Goal: Navigation & Orientation: Find specific page/section

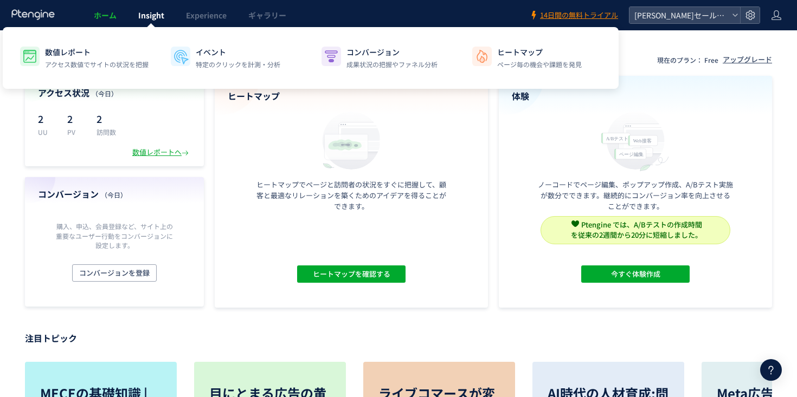
click at [153, 18] on span "Insight" at bounding box center [151, 15] width 26 height 11
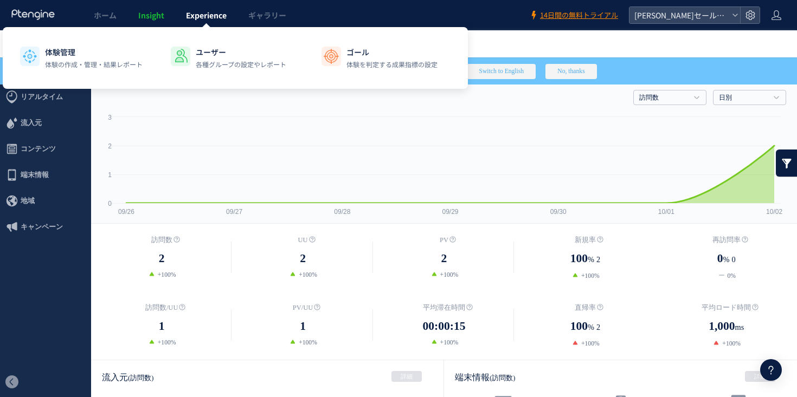
click at [205, 18] on span "Experience" at bounding box center [206, 15] width 41 height 11
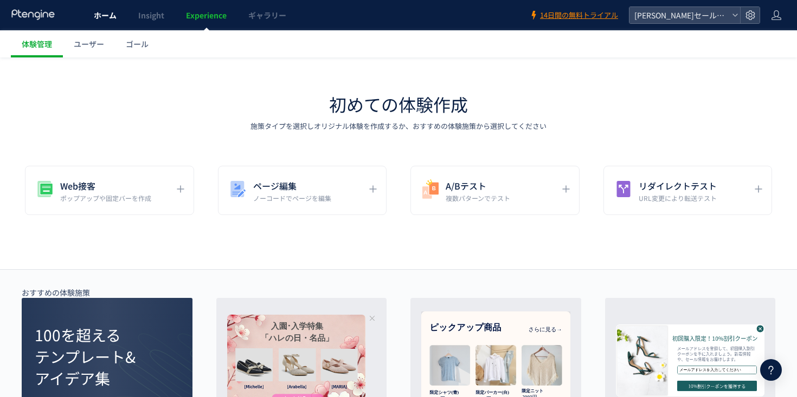
click at [100, 19] on span "ホーム" at bounding box center [105, 15] width 23 height 11
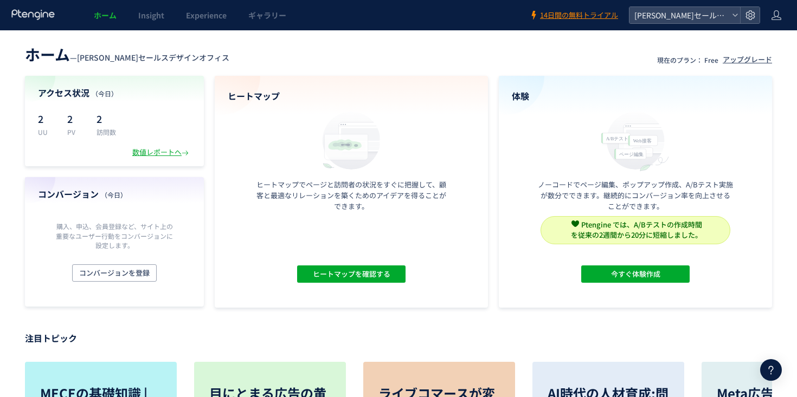
scroll to position [24, 0]
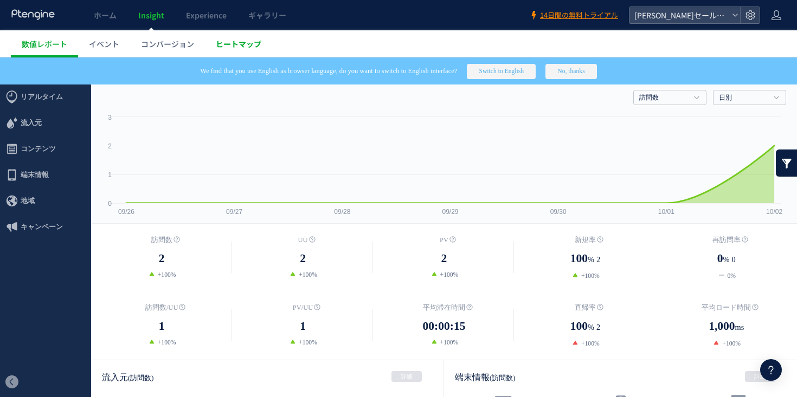
click at [238, 44] on span "ヒートマップ" at bounding box center [239, 43] width 46 height 11
